Goal: Information Seeking & Learning: Learn about a topic

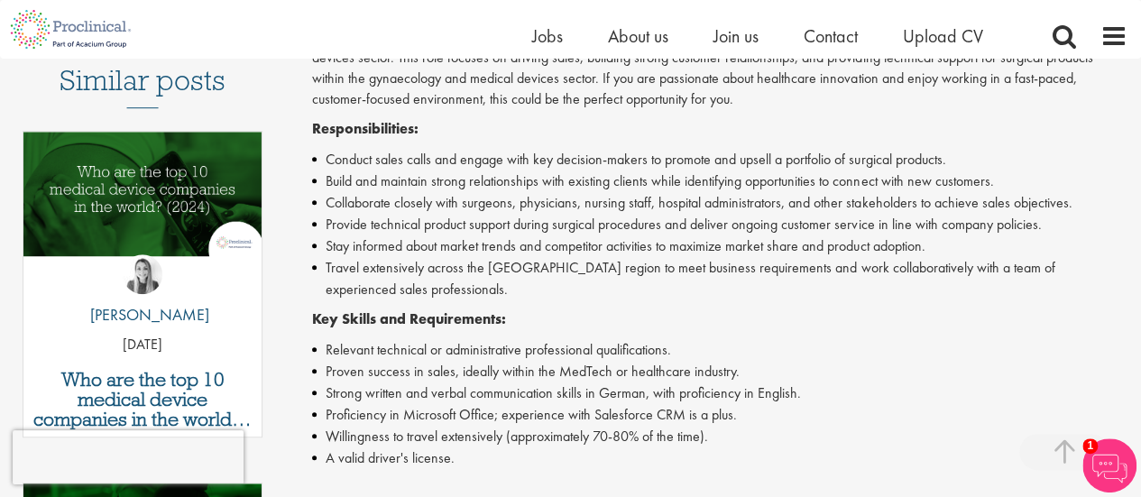
scroll to position [499, 0]
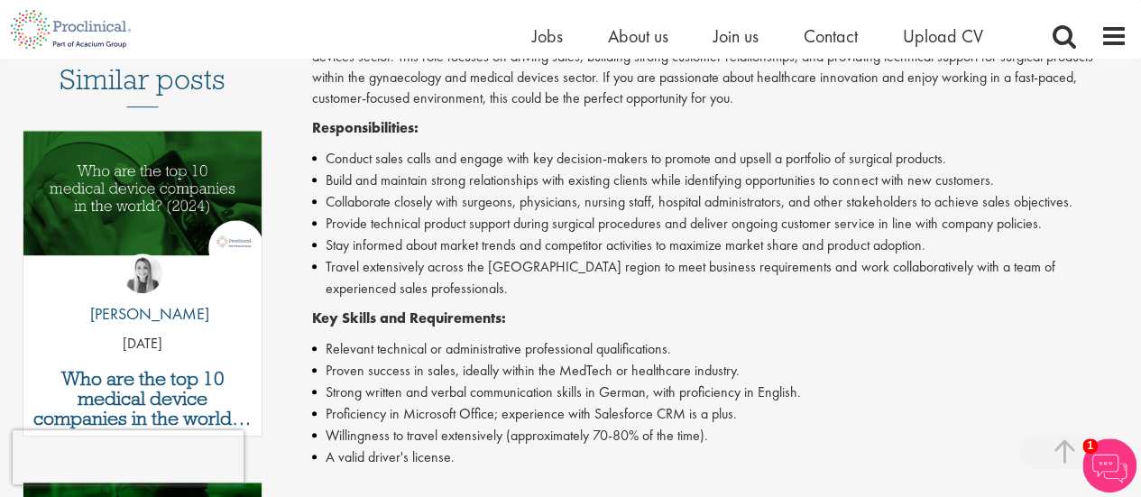
click at [611, 222] on li "Provide technical product support during surgical procedures and deliver ongoin…" at bounding box center [719, 224] width 815 height 22
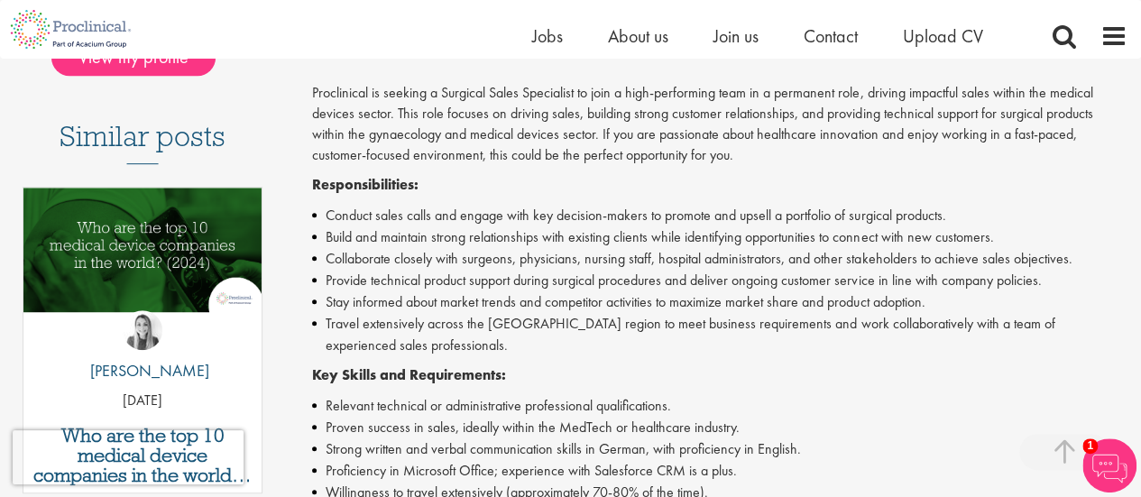
scroll to position [440, 0]
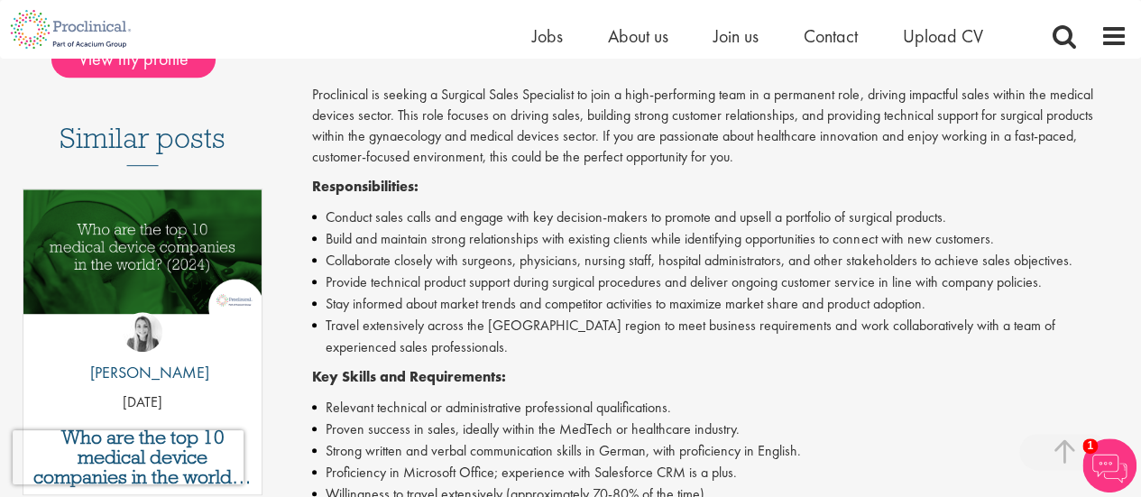
click at [581, 279] on li "Provide technical product support during surgical procedures and deliver ongoin…" at bounding box center [719, 282] width 815 height 22
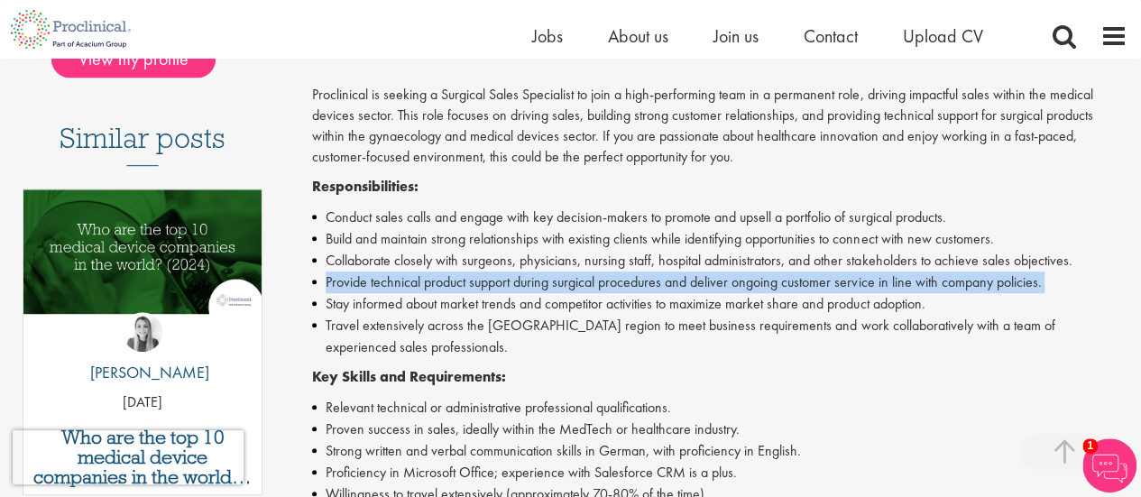
click at [581, 279] on li "Provide technical product support during surgical procedures and deliver ongoin…" at bounding box center [719, 282] width 815 height 22
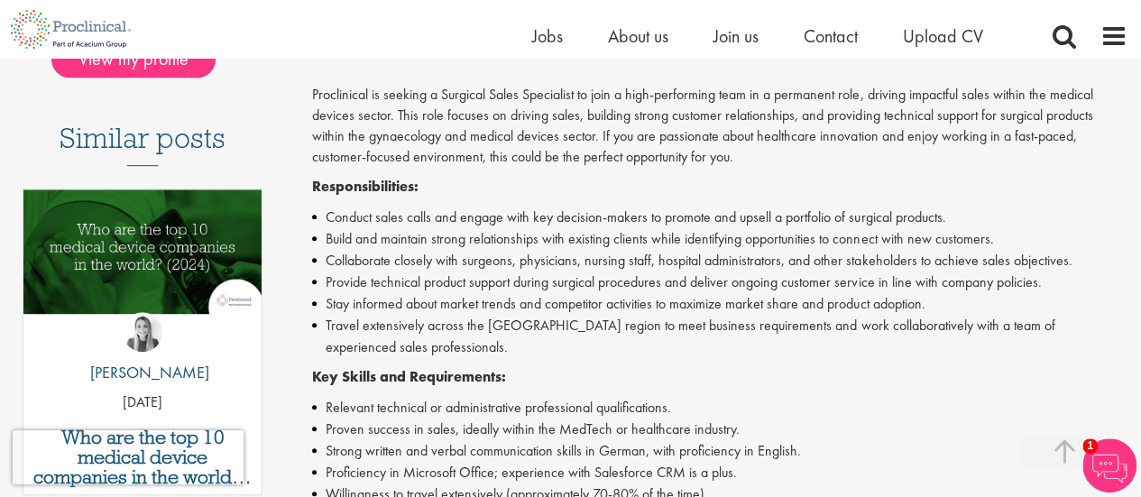
click at [579, 311] on li "Stay informed about market trends and competitor activities to maximize market …" at bounding box center [719, 304] width 815 height 22
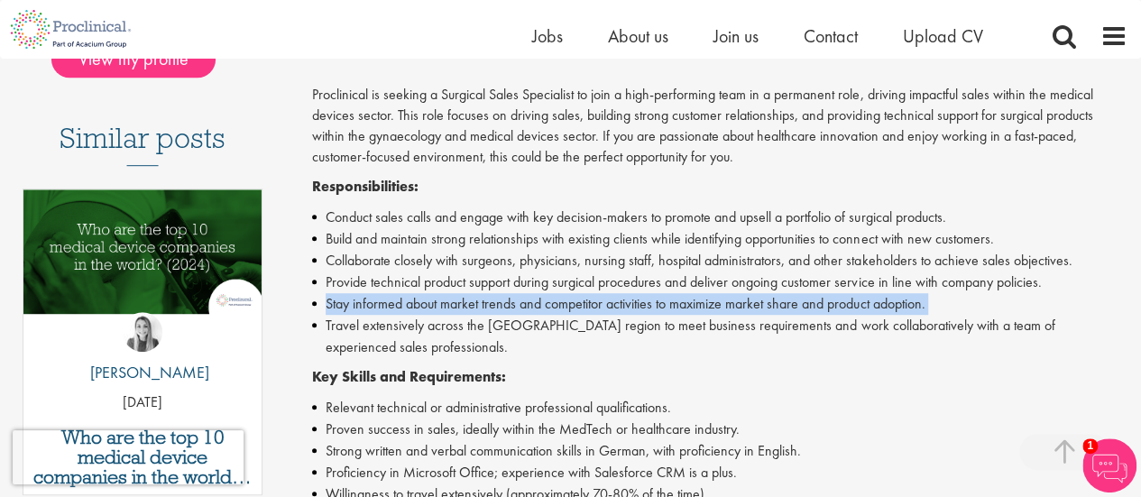
click at [579, 311] on li "Stay informed about market trends and competitor activities to maximize market …" at bounding box center [719, 304] width 815 height 22
